Goal: Transaction & Acquisition: Purchase product/service

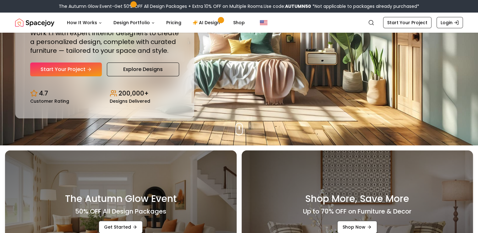
scroll to position [67, 0]
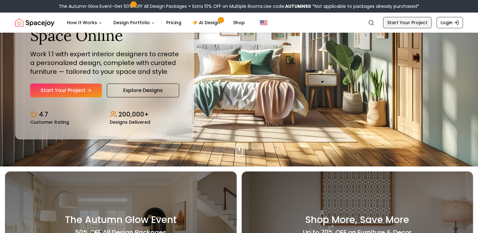
click at [424, 23] on link "Start Your Project" at bounding box center [407, 22] width 48 height 11
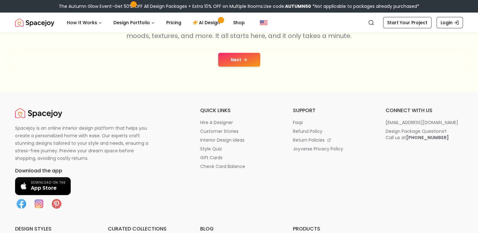
scroll to position [136, 0]
click at [233, 55] on button "Next" at bounding box center [239, 60] width 42 height 14
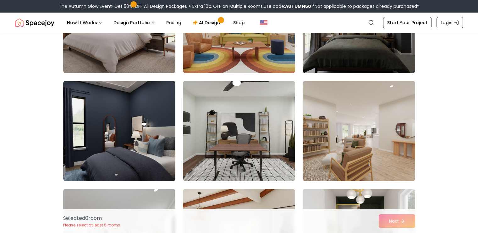
scroll to position [221, 0]
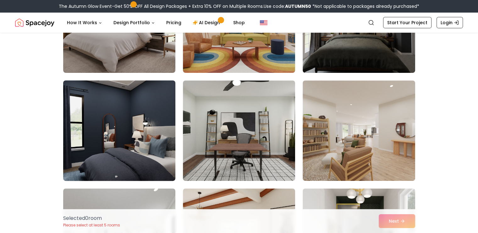
click at [141, 140] on img at bounding box center [119, 131] width 118 height 106
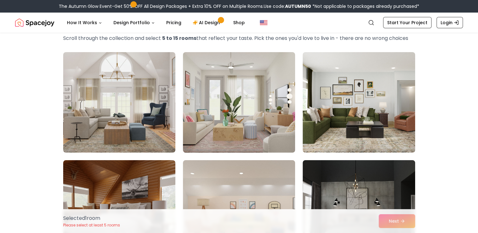
scroll to position [0, 0]
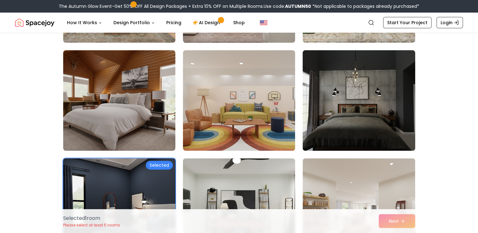
click at [363, 134] on img at bounding box center [359, 101] width 118 height 106
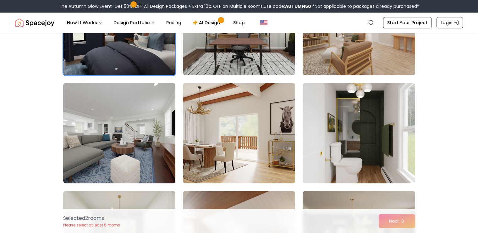
scroll to position [327, 0]
click at [239, 56] on img at bounding box center [239, 25] width 118 height 106
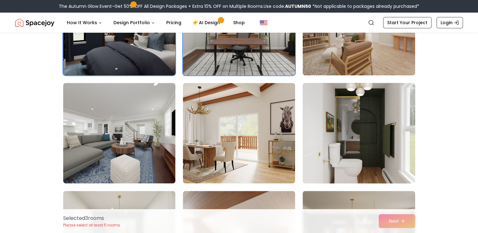
click at [322, 122] on img at bounding box center [359, 133] width 118 height 106
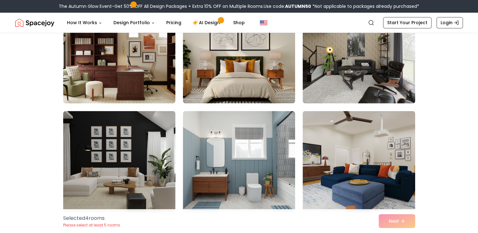
scroll to position [948, 0]
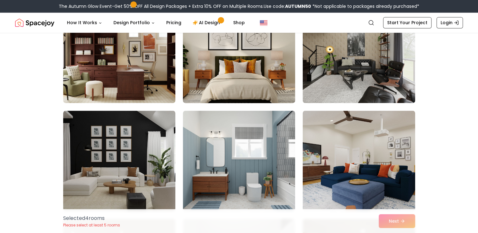
click at [250, 40] on img at bounding box center [239, 53] width 118 height 106
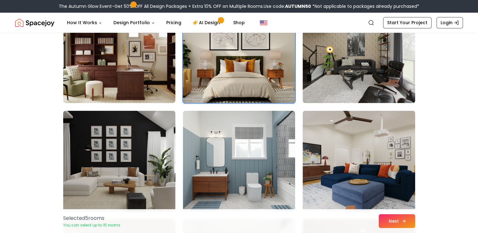
click at [399, 217] on button "Next" at bounding box center [397, 221] width 36 height 14
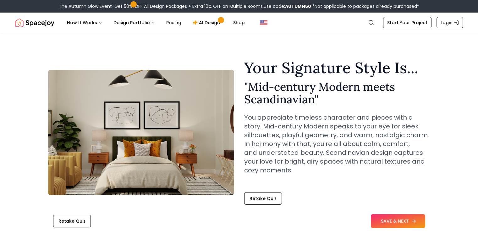
click at [399, 223] on button "SAVE & NEXT" at bounding box center [398, 221] width 54 height 14
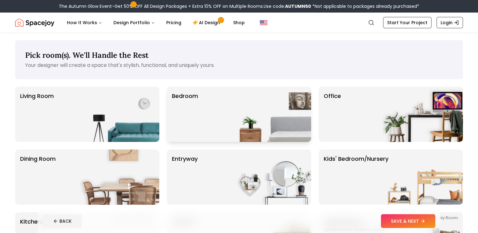
click at [232, 105] on img at bounding box center [271, 114] width 80 height 55
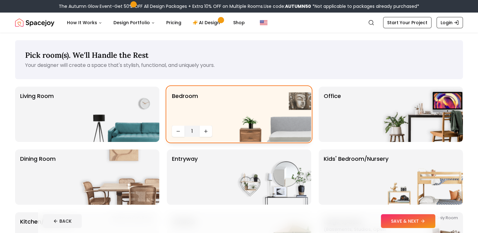
click at [204, 102] on div "Bedroom 1" at bounding box center [239, 114] width 144 height 55
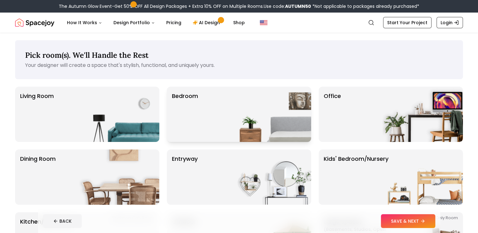
click at [256, 117] on img at bounding box center [271, 114] width 80 height 55
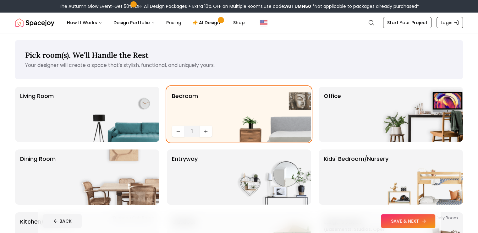
click at [423, 223] on button "SAVE & NEXT" at bounding box center [408, 221] width 54 height 14
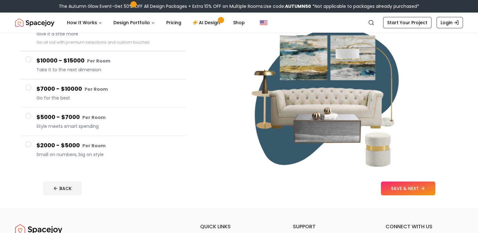
scroll to position [76, 0]
click at [72, 126] on span "Style meets smart spending" at bounding box center [108, 127] width 145 height 6
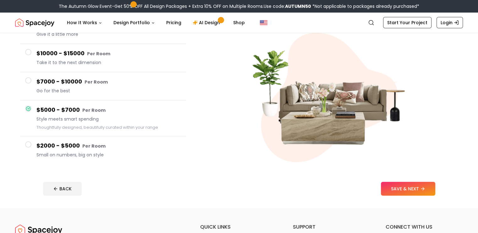
click at [46, 155] on span "Small on numbers, big on style" at bounding box center [108, 155] width 145 height 6
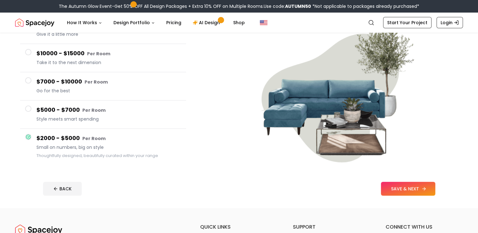
click at [429, 188] on button "SAVE & NEXT" at bounding box center [408, 189] width 54 height 14
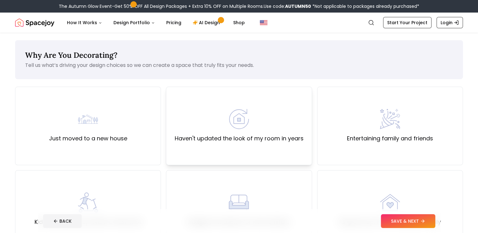
click at [297, 140] on label "Haven't updated the look of my room in years" at bounding box center [238, 138] width 129 height 9
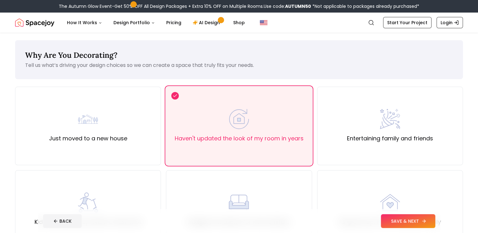
click at [427, 223] on icon at bounding box center [423, 221] width 5 height 5
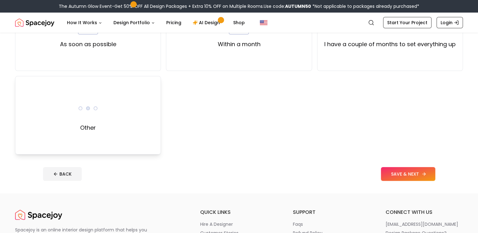
scroll to position [94, 0]
click at [144, 143] on div "Other" at bounding box center [88, 115] width 146 height 79
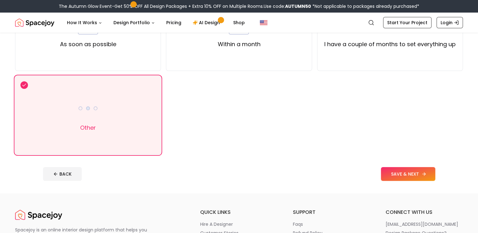
click at [418, 175] on button "SAVE & NEXT" at bounding box center [408, 174] width 54 height 14
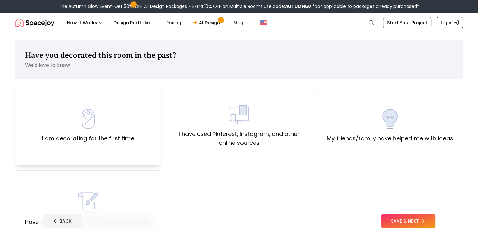
click at [140, 129] on div "I am decorating for the first time" at bounding box center [88, 126] width 146 height 79
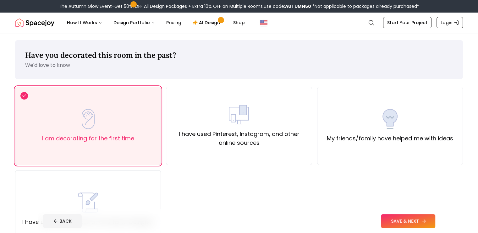
click at [407, 218] on button "SAVE & NEXT" at bounding box center [408, 221] width 54 height 14
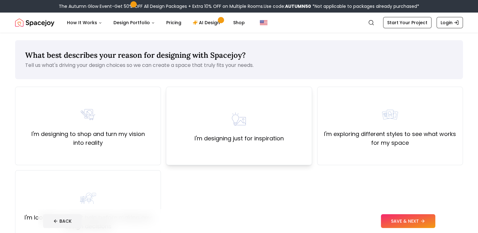
click at [179, 158] on div "I'm designing just for inspiration" at bounding box center [239, 126] width 146 height 79
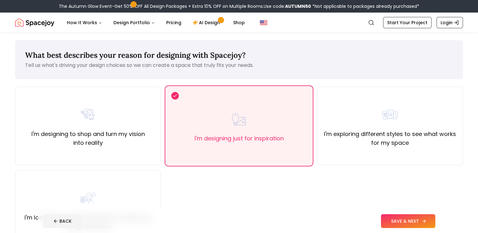
click at [435, 218] on button "SAVE & NEXT" at bounding box center [408, 221] width 54 height 14
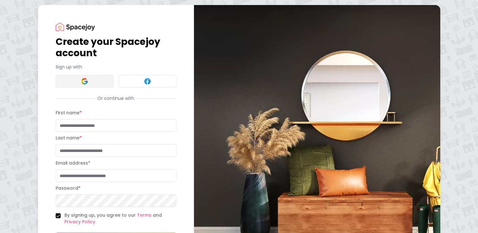
click at [56, 88] on button at bounding box center [85, 81] width 58 height 13
